Goal: Navigation & Orientation: Find specific page/section

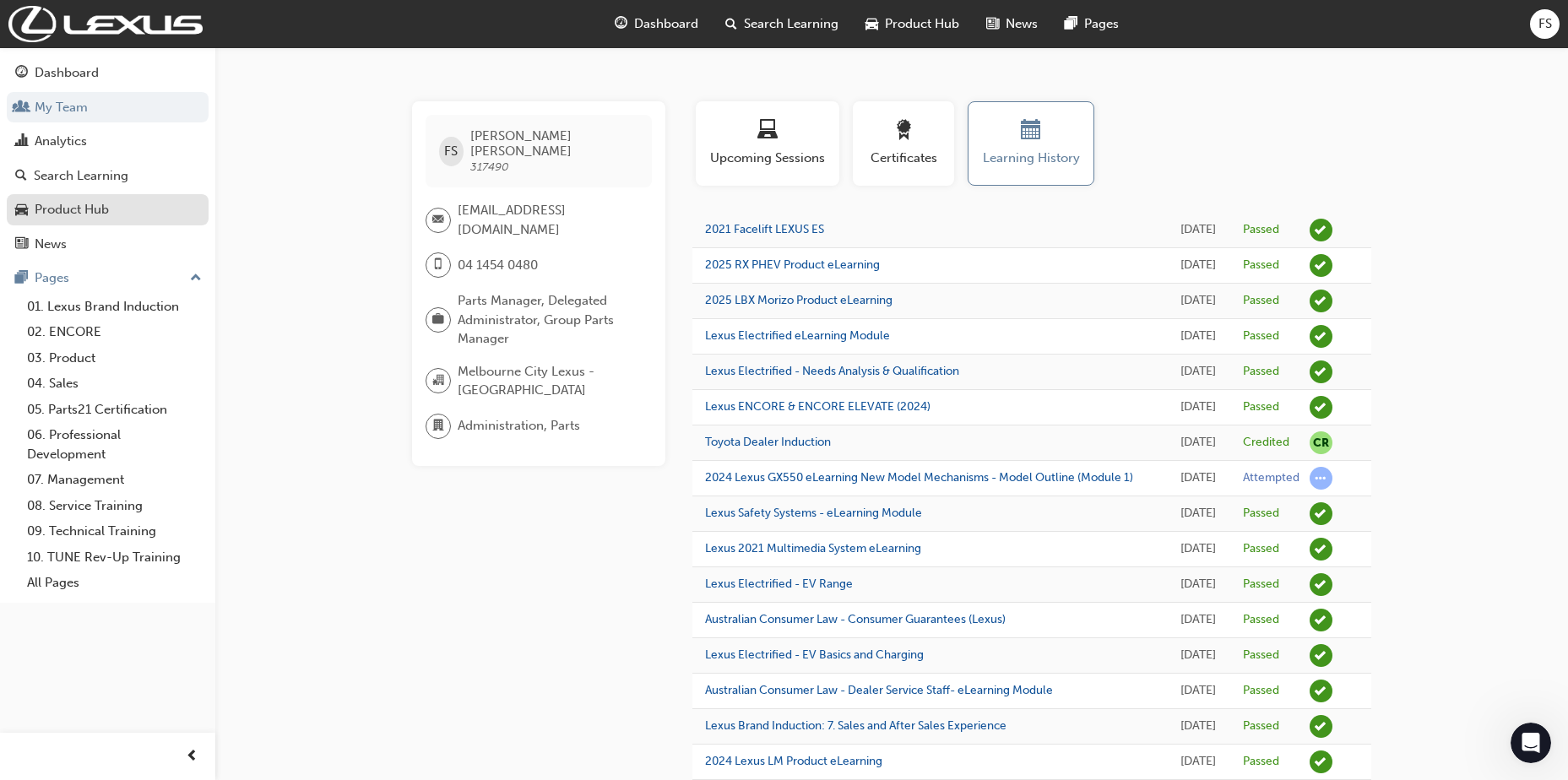
click at [127, 221] on link "Product Hub" at bounding box center [107, 209] width 202 height 32
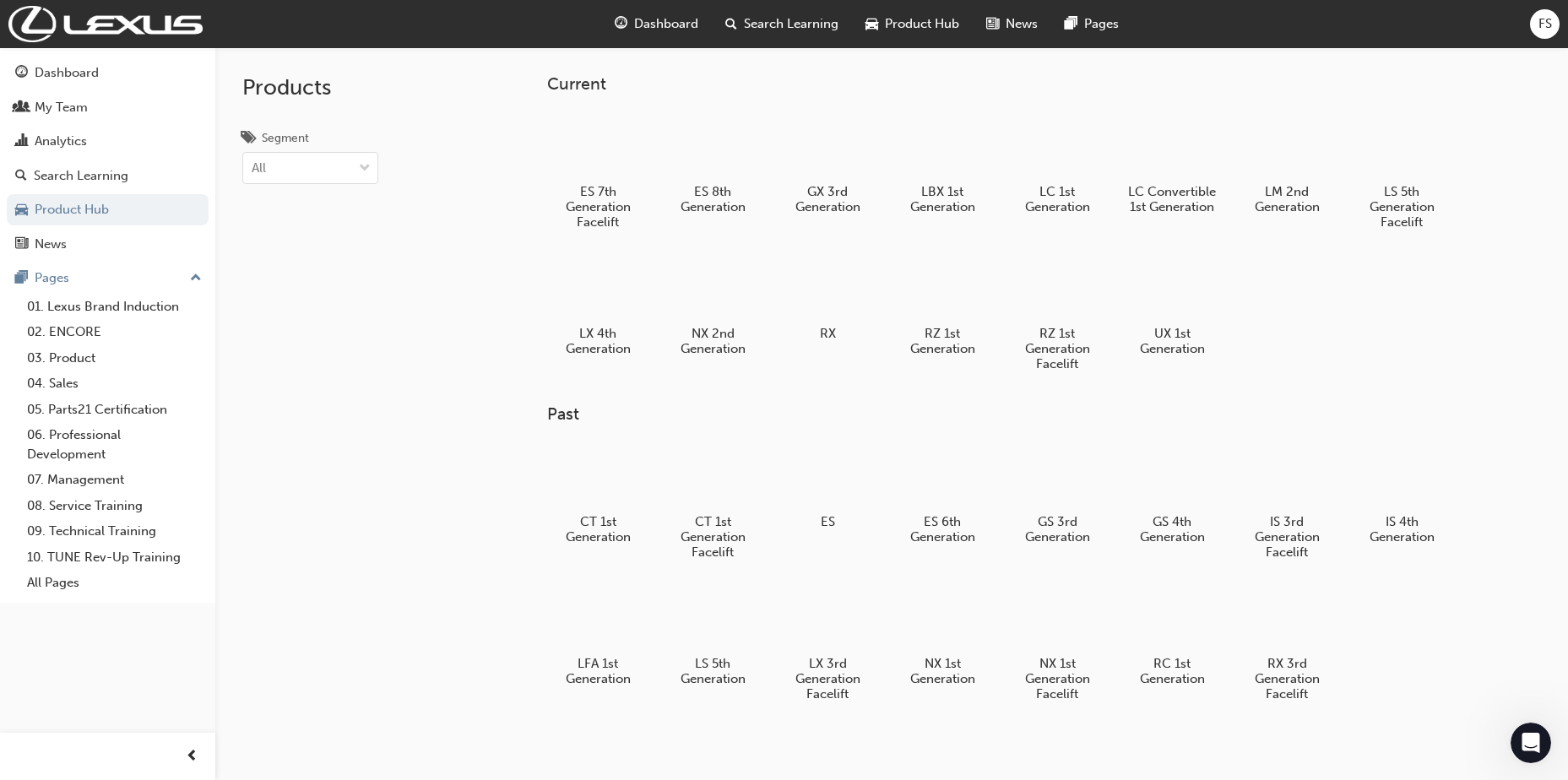
click at [1542, 26] on span "FS" at bounding box center [1546, 24] width 14 height 20
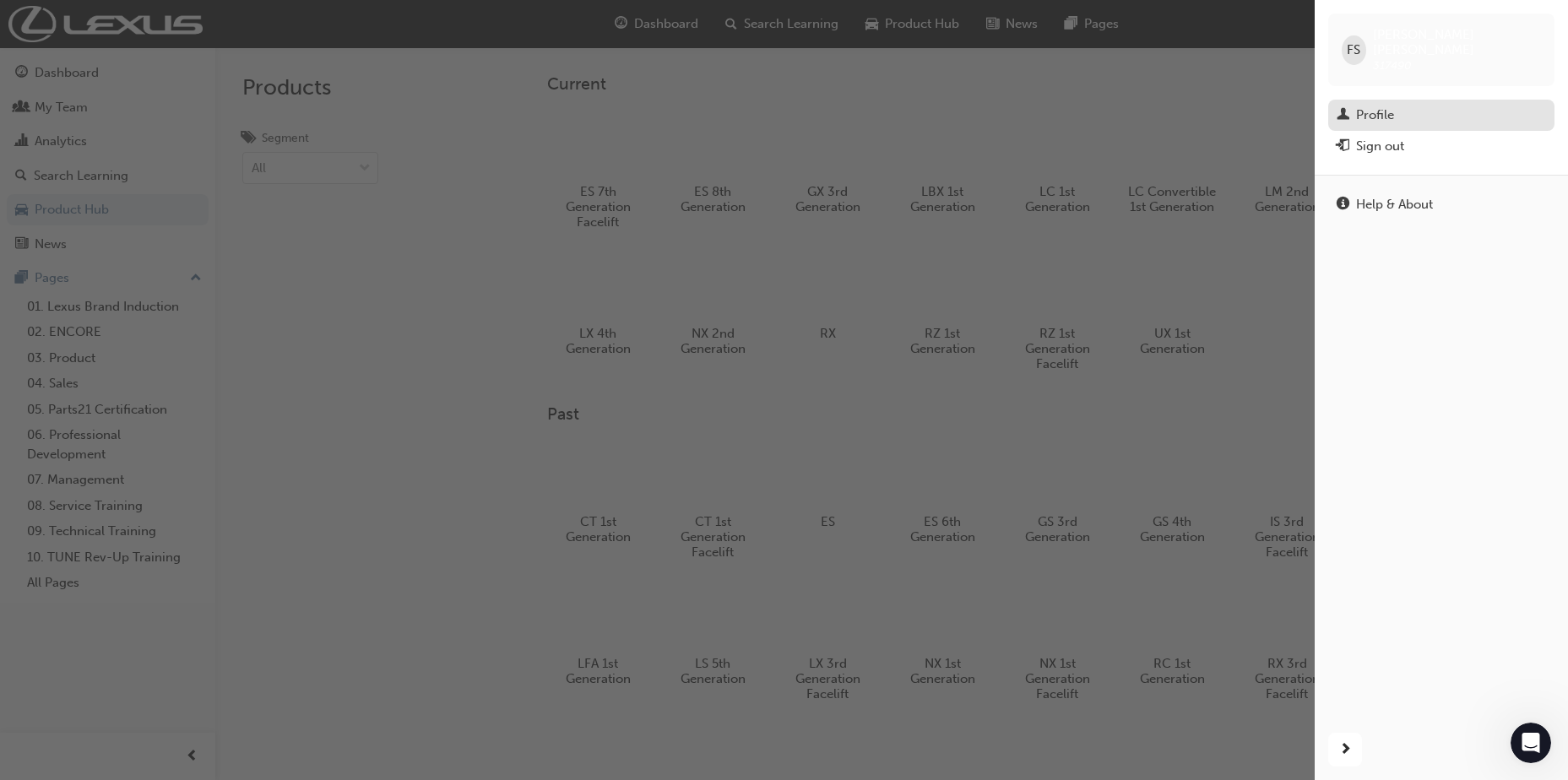
click at [1394, 106] on div "Profile" at bounding box center [1376, 115] width 38 height 20
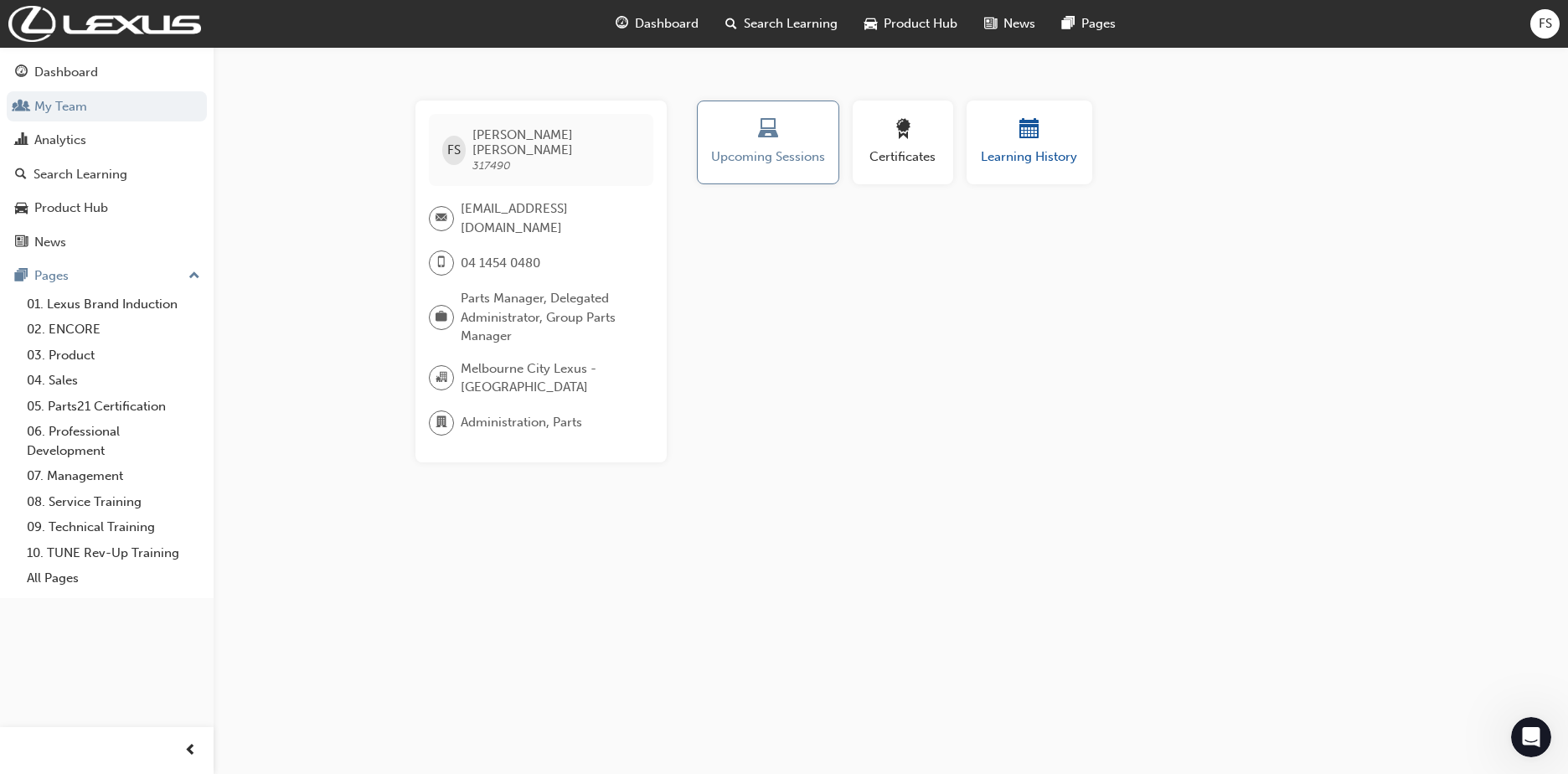
click at [1002, 159] on span "Learning History" at bounding box center [1029, 157] width 101 height 19
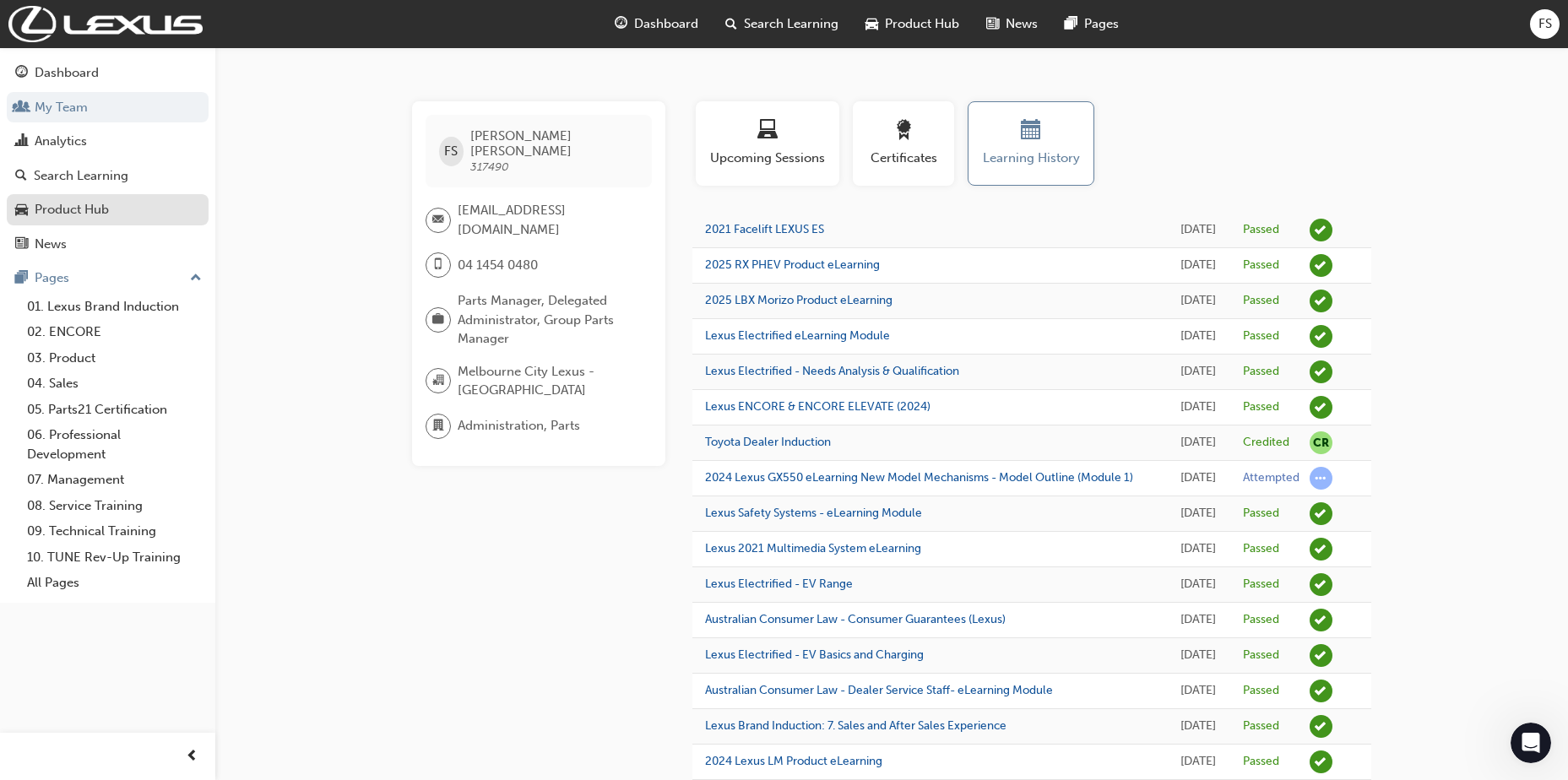
click at [60, 204] on div "Product Hub" at bounding box center [72, 209] width 74 height 20
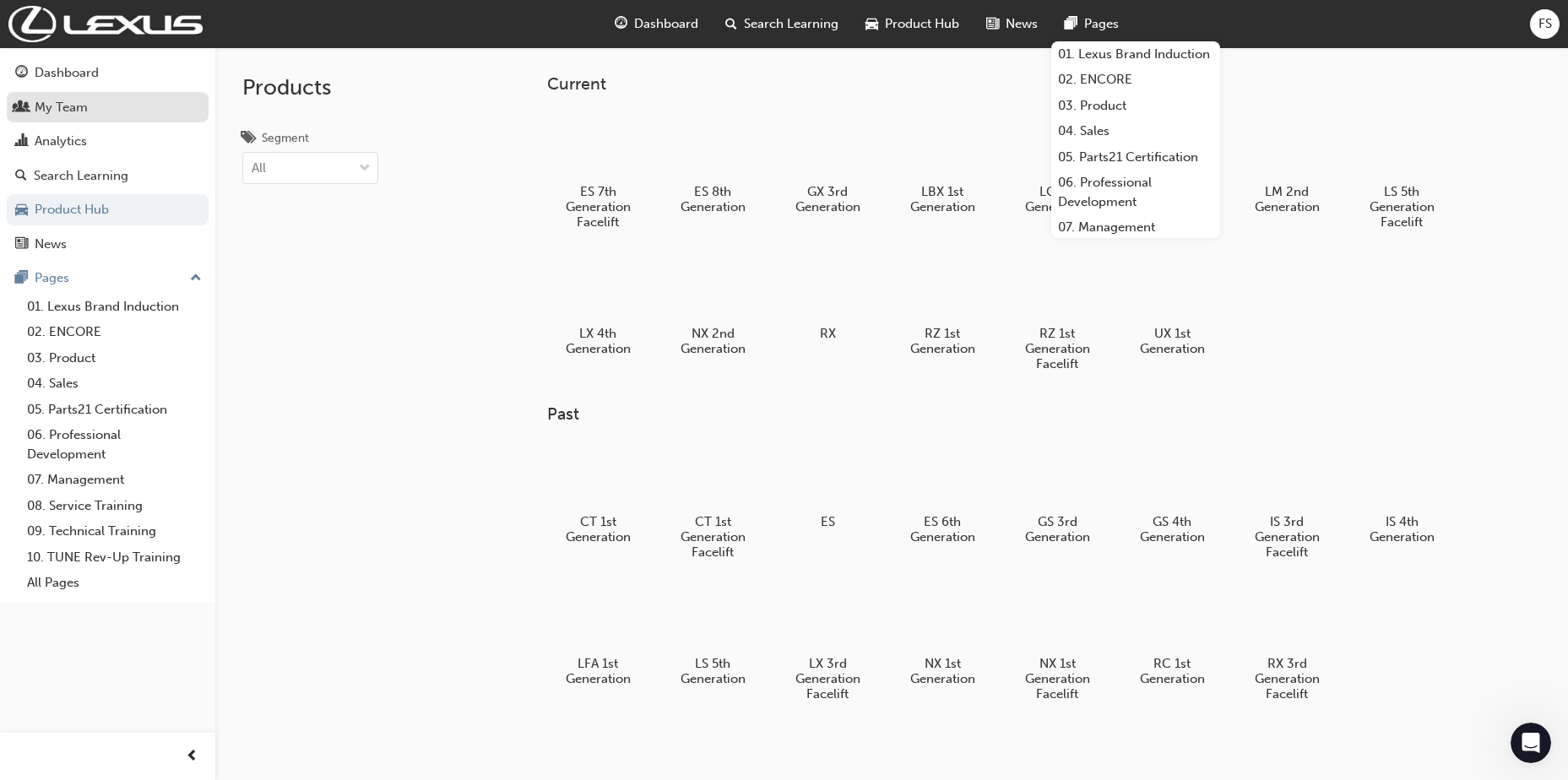
click at [82, 108] on div "My Team" at bounding box center [61, 107] width 53 height 20
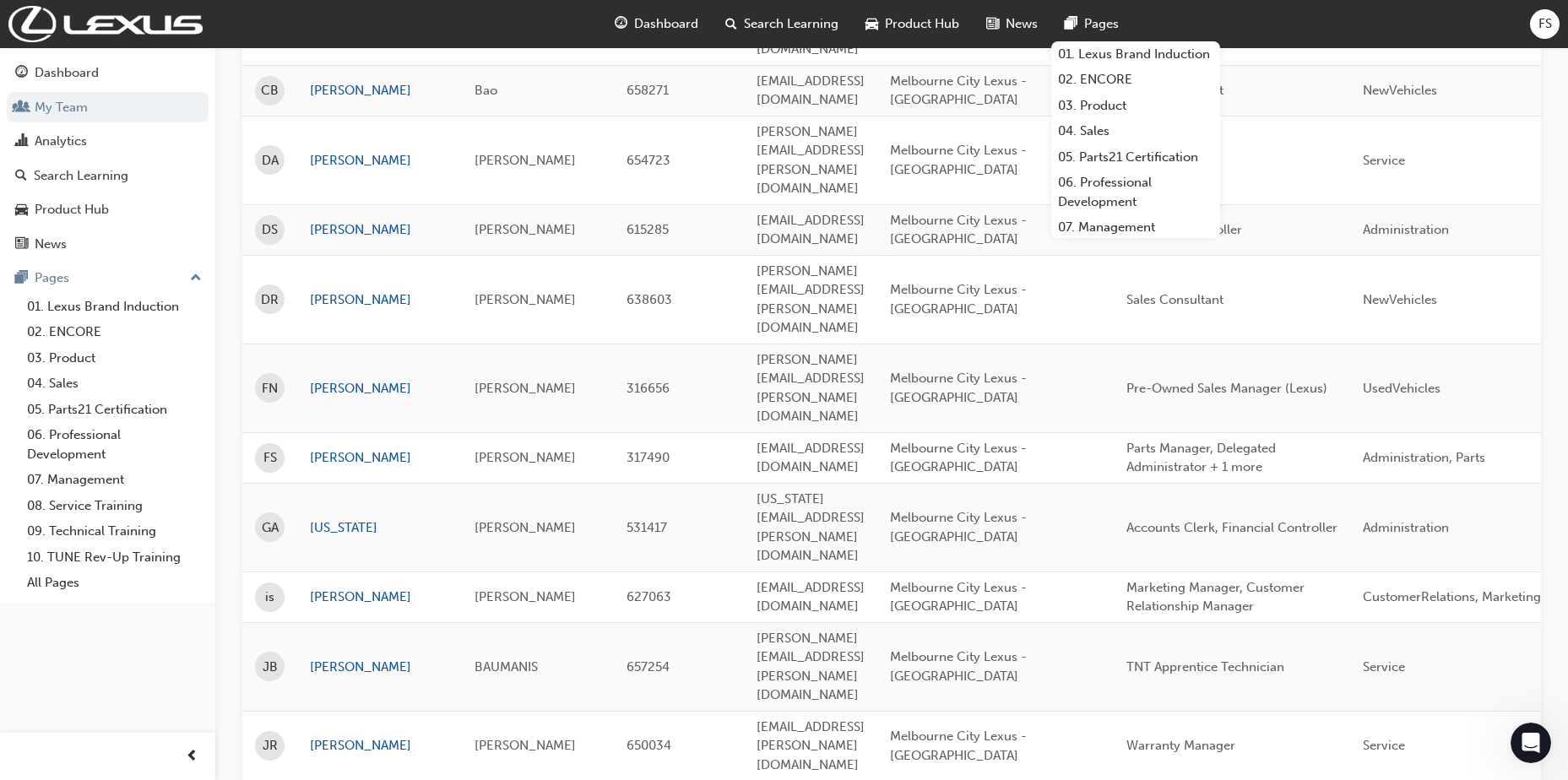
scroll to position [701, 0]
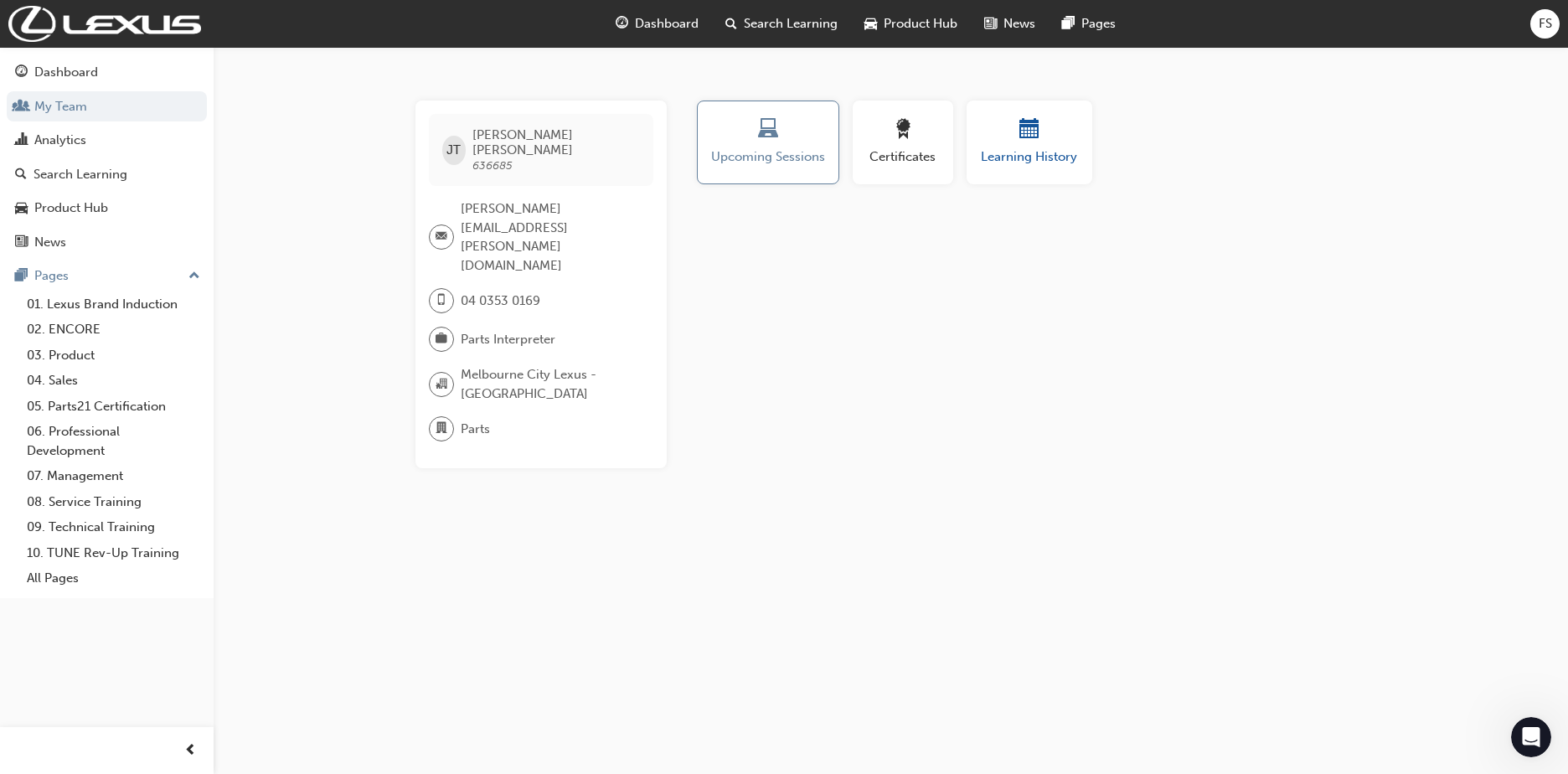
click at [1052, 143] on div "button" at bounding box center [1029, 132] width 101 height 26
